Goal: Task Accomplishment & Management: Manage account settings

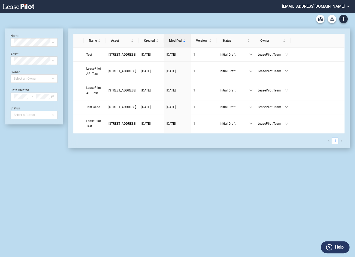
click at [313, 6] on md-select "admin@leasepilot.co Super Admin Area Admin Area Settings Sign Out" at bounding box center [318, 6] width 72 height 12
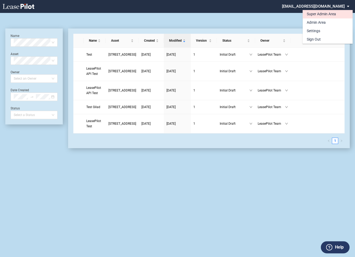
click at [313, 15] on div "Super Admin Area" at bounding box center [321, 14] width 29 height 5
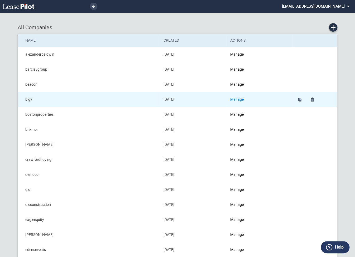
click at [238, 98] on link "Manage" at bounding box center [236, 99] width 13 height 4
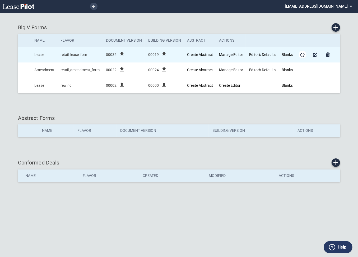
click at [302, 56] on md-icon "Form Updates" at bounding box center [302, 54] width 6 height 6
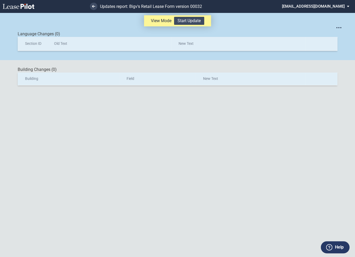
click at [183, 21] on button "Start Update" at bounding box center [189, 21] width 30 height 8
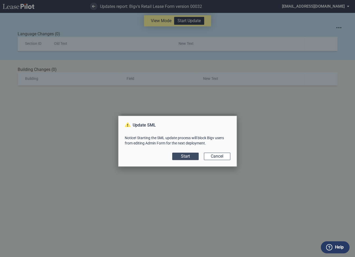
click at [182, 156] on button "Start" at bounding box center [185, 156] width 26 height 7
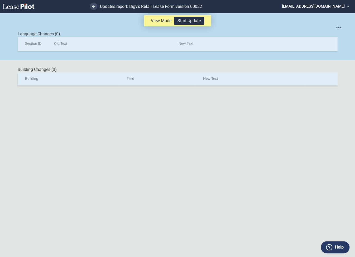
scroll to position [13, 0]
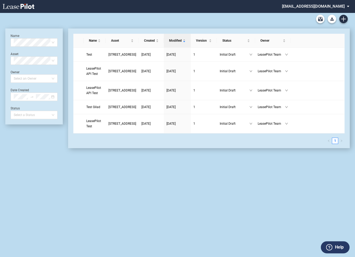
click at [315, 7] on md-select "admin@leasepilot.co Super Admin Area Admin Area Settings Sign Out" at bounding box center [318, 6] width 72 height 12
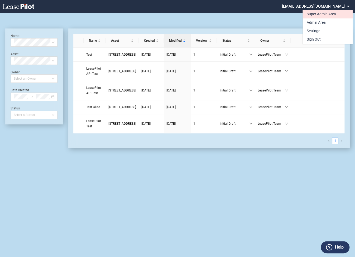
click at [312, 13] on div "Super Admin Area" at bounding box center [321, 14] width 29 height 5
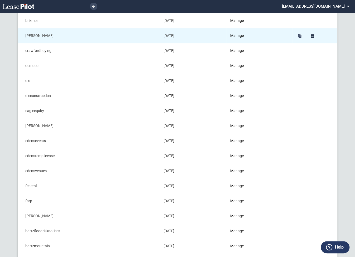
scroll to position [125, 0]
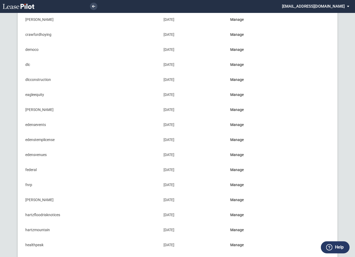
click at [238, 169] on link "Manage" at bounding box center [236, 170] width 13 height 4
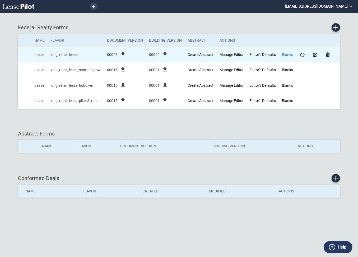
click at [285, 54] on link "Blanks" at bounding box center [287, 55] width 11 height 4
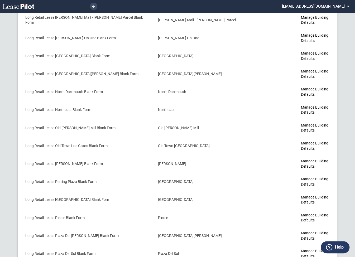
scroll to position [1599, 0]
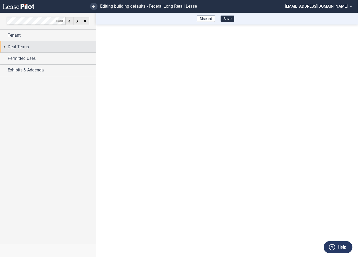
click at [7, 49] on div "Deal Terms" at bounding box center [48, 46] width 96 height 11
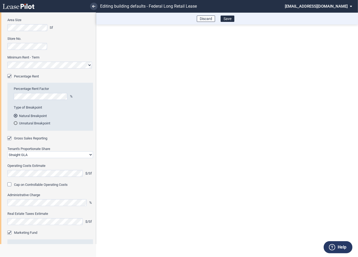
scroll to position [62, 0]
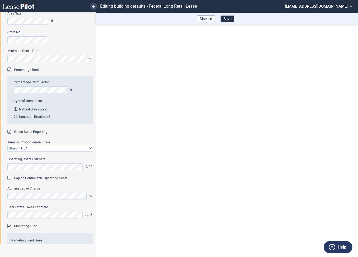
click at [320, 7] on md-select "admin@leasepilot.co Super Admin Area Admin Area Settings Sign Out" at bounding box center [320, 6] width 72 height 12
click at [314, 14] on div "Super Admin Area" at bounding box center [324, 14] width 29 height 5
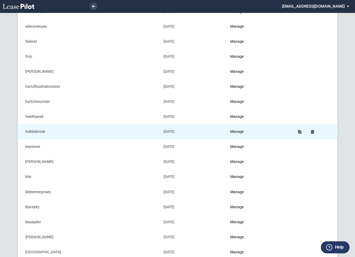
scroll to position [212, 0]
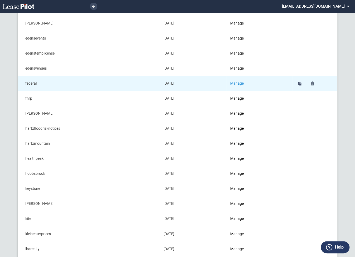
click at [237, 81] on link "Manage" at bounding box center [236, 83] width 13 height 4
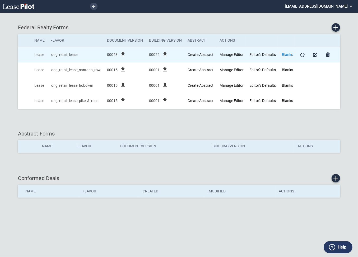
click at [287, 54] on link "Blanks" at bounding box center [287, 55] width 11 height 4
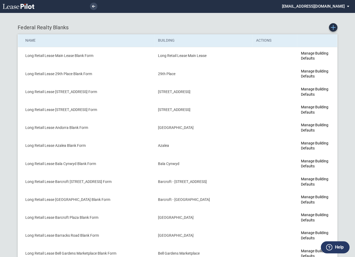
click at [335, 29] on icon "Create new Blank Form" at bounding box center [333, 27] width 5 height 5
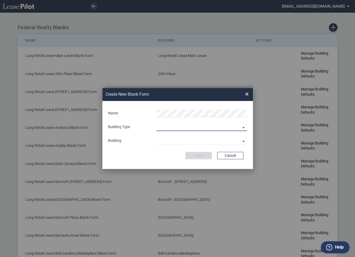
click at [190, 127] on md-select "Building Predefined Empty Building New Empty Building" at bounding box center [201, 127] width 91 height 8
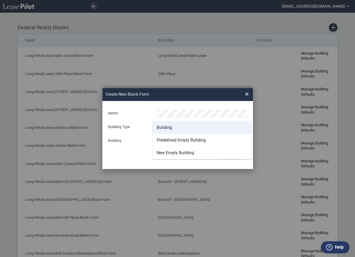
click at [173, 126] on md-option "Building" at bounding box center [202, 127] width 99 height 13
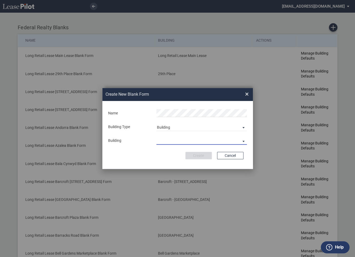
click at [169, 143] on md-select "29th Place [STREET_ADDRESS] [STREET_ADDRESS] [GEOGRAPHIC_DATA] Azalea Bala Cynw…" at bounding box center [201, 141] width 91 height 8
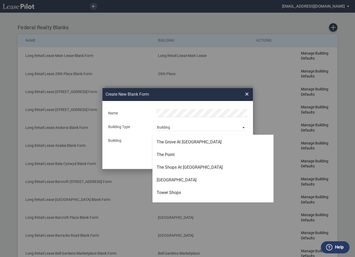
scroll to position [1493, 0]
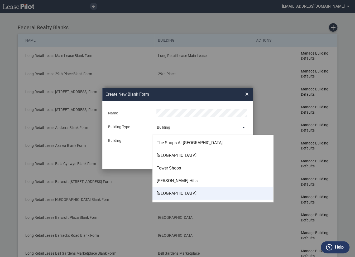
click at [175, 192] on div "[GEOGRAPHIC_DATA]" at bounding box center [177, 194] width 40 height 6
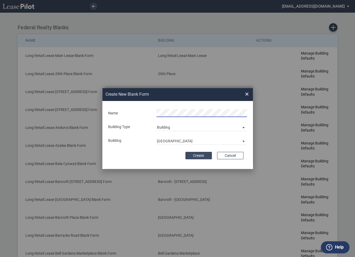
click at [199, 157] on button "Create" at bounding box center [199, 155] width 26 height 7
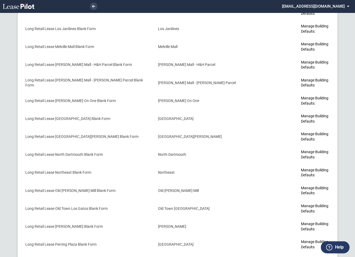
scroll to position [1614, 0]
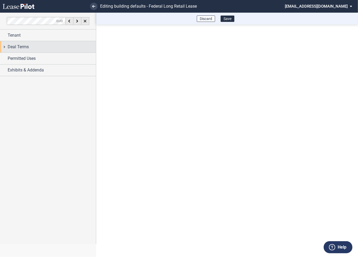
click at [4, 48] on div "Deal Terms" at bounding box center [48, 46] width 96 height 11
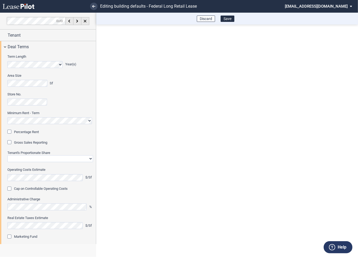
click at [11, 132] on div "Percentage Rent" at bounding box center [9, 132] width 5 height 5
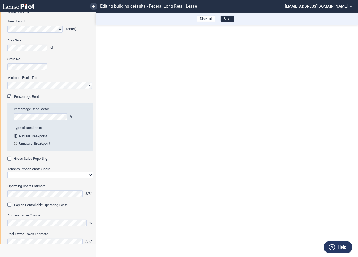
scroll to position [38, 0]
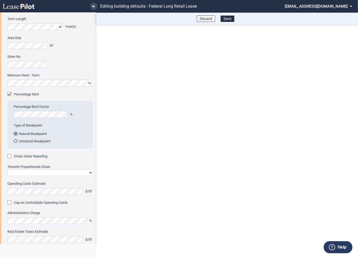
click at [11, 156] on div "Gross Sales Reporting" at bounding box center [9, 156] width 5 height 5
click at [21, 171] on select "Straight GLA Net Major" at bounding box center [49, 172] width 85 height 7
select select "straight GLA"
click at [7, 169] on select "Straight GLA Net Major" at bounding box center [49, 172] width 85 height 7
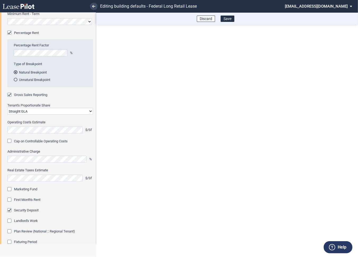
scroll to position [145, 0]
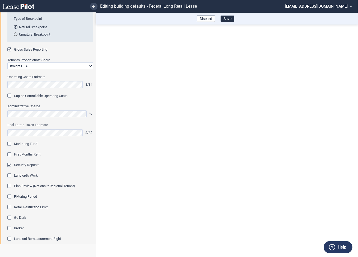
click at [10, 144] on div "Marketing Fund" at bounding box center [9, 144] width 5 height 5
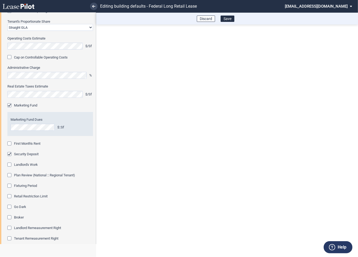
scroll to position [212, 0]
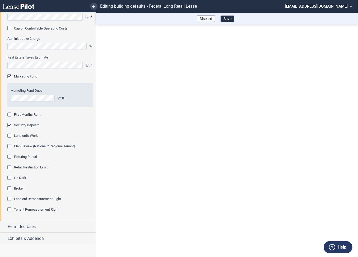
click at [9, 115] on div "First Month's Rent" at bounding box center [9, 115] width 5 height 5
click at [10, 157] on div "Fixturing Period" at bounding box center [9, 157] width 5 height 5
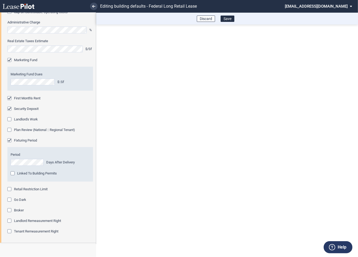
scroll to position [250, 0]
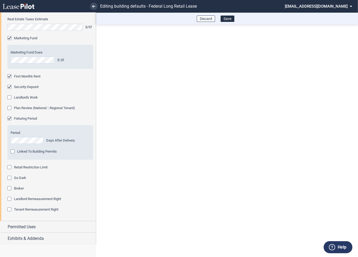
click at [10, 167] on div "Retail Restriction Limit" at bounding box center [9, 167] width 5 height 5
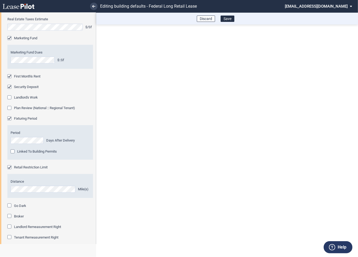
scroll to position [278, 0]
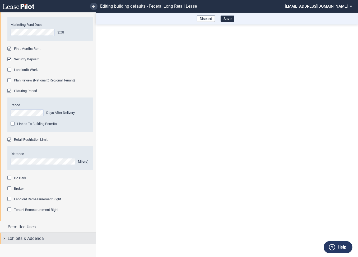
click at [4, 238] on div "Exhibits & Addenda" at bounding box center [48, 238] width 96 height 11
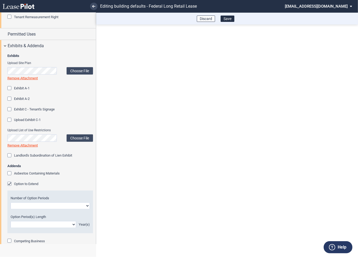
scroll to position [472, 0]
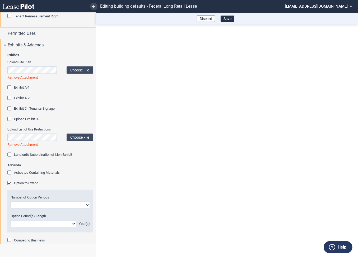
click at [10, 183] on div "Option to Extend" at bounding box center [9, 183] width 5 height 5
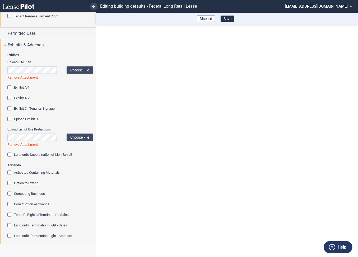
scroll to position [546, 0]
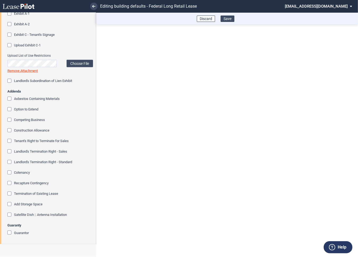
click at [227, 20] on button "Save" at bounding box center [227, 19] width 14 height 6
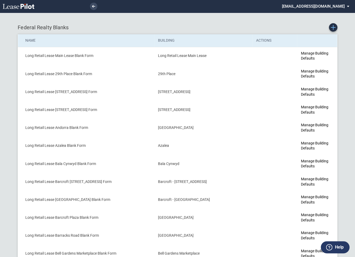
click at [333, 28] on icon "Create new Blank Form" at bounding box center [333, 27] width 5 height 5
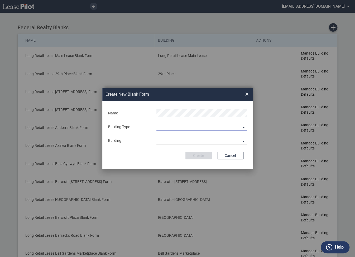
click at [180, 127] on md-select "Building Predefined Empty Building New Empty Building" at bounding box center [201, 127] width 91 height 8
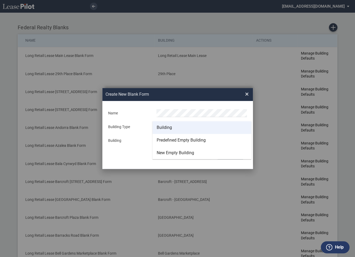
click at [170, 126] on div "Building" at bounding box center [164, 128] width 15 height 6
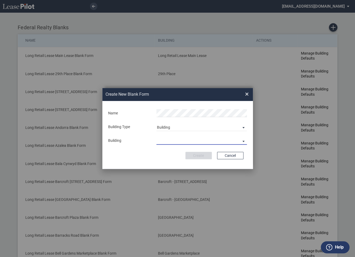
click at [167, 140] on md-select "29th Place 6464 Lincolnia Avenue 7770 Richmond Highway Andorra Azalea Bala Cynw…" at bounding box center [201, 141] width 91 height 8
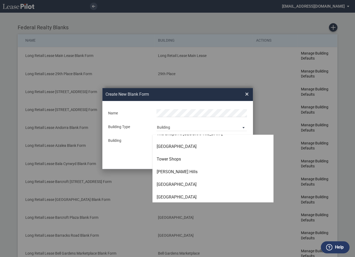
scroll to position [1502, 0]
click at [168, 198] on div "[GEOGRAPHIC_DATA]" at bounding box center [177, 197] width 40 height 6
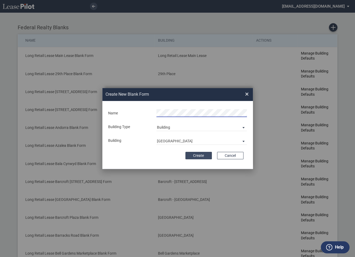
click at [195, 156] on button "Create" at bounding box center [199, 155] width 26 height 7
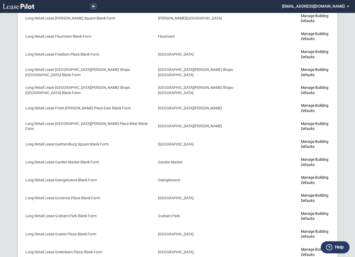
scroll to position [1629, 0]
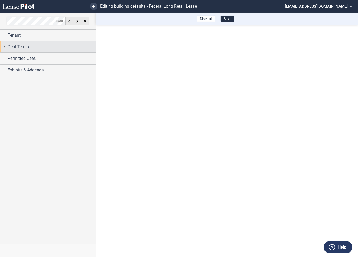
click at [3, 47] on div "Deal Terms" at bounding box center [48, 46] width 96 height 11
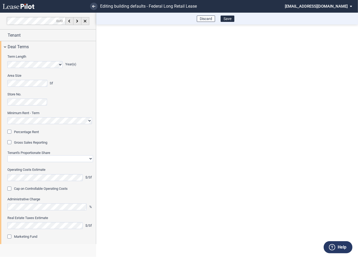
click at [11, 132] on div "Percentage Rent" at bounding box center [9, 132] width 5 height 5
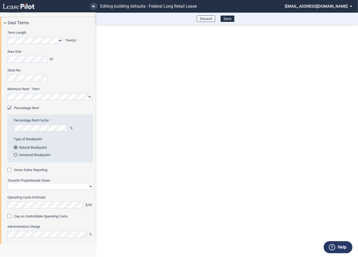
click at [11, 171] on div "Gross Sales Reporting" at bounding box center [9, 170] width 5 height 5
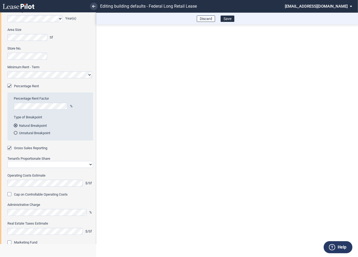
scroll to position [48, 0]
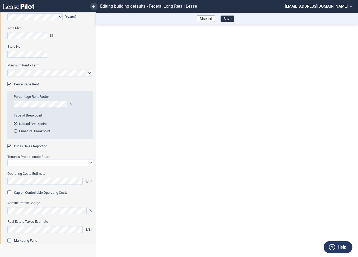
click at [18, 163] on select "Straight GLA Net Major" at bounding box center [49, 162] width 85 height 7
select select "straight GLA"
click at [7, 159] on select "Straight GLA Net Major" at bounding box center [49, 162] width 85 height 7
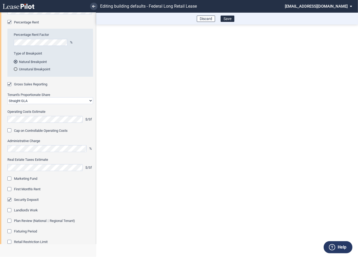
scroll to position [148, 0]
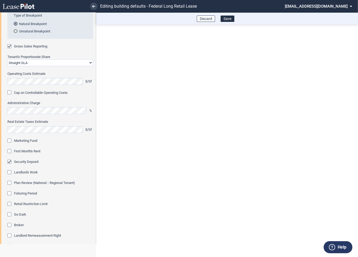
click at [9, 142] on div "Marketing Fund" at bounding box center [9, 141] width 5 height 5
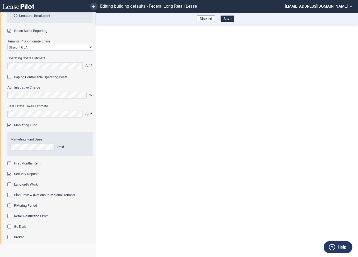
scroll to position [180, 0]
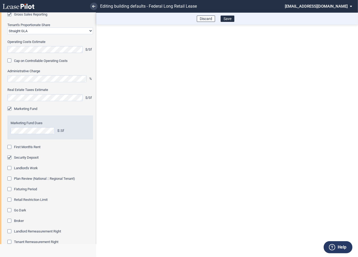
click at [11, 148] on div "First Month's Rent" at bounding box center [9, 147] width 5 height 5
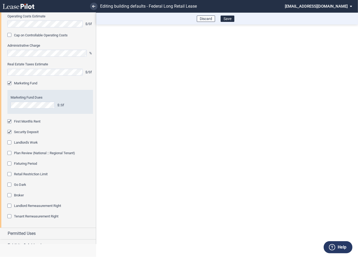
scroll to position [212, 0]
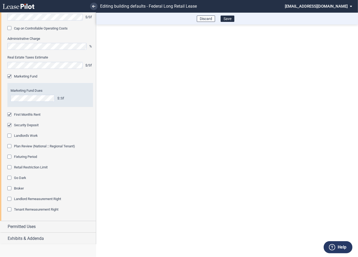
click at [9, 158] on div "Fixturing Period" at bounding box center [9, 157] width 5 height 5
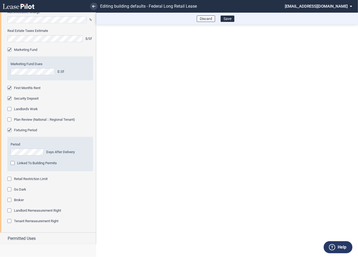
scroll to position [250, 0]
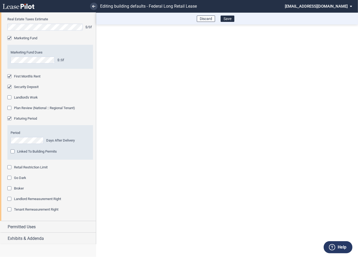
click at [9, 169] on div "Retail Restriction Limit" at bounding box center [9, 167] width 5 height 5
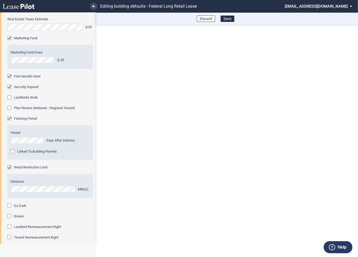
scroll to position [278, 0]
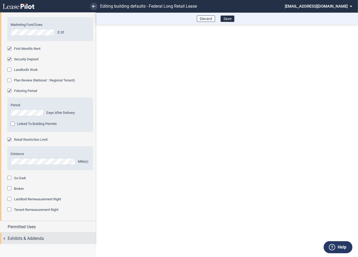
click at [3, 237] on div "Exhibits & Addenda" at bounding box center [48, 238] width 96 height 11
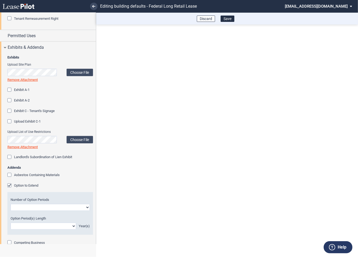
scroll to position [477, 0]
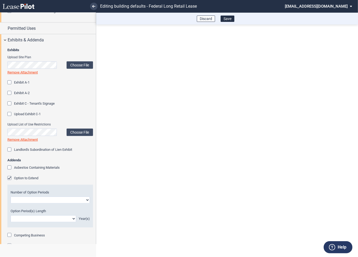
click at [9, 178] on div "Option to Extend" at bounding box center [9, 178] width 5 height 5
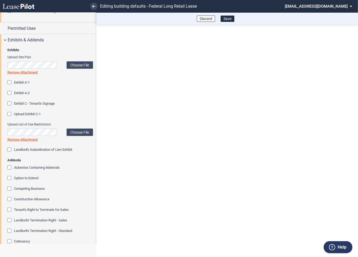
scroll to position [546, 0]
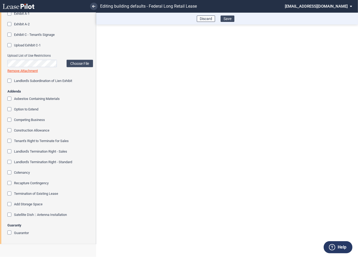
click at [228, 20] on button "Save" at bounding box center [227, 19] width 14 height 6
